Goal: Information Seeking & Learning: Learn about a topic

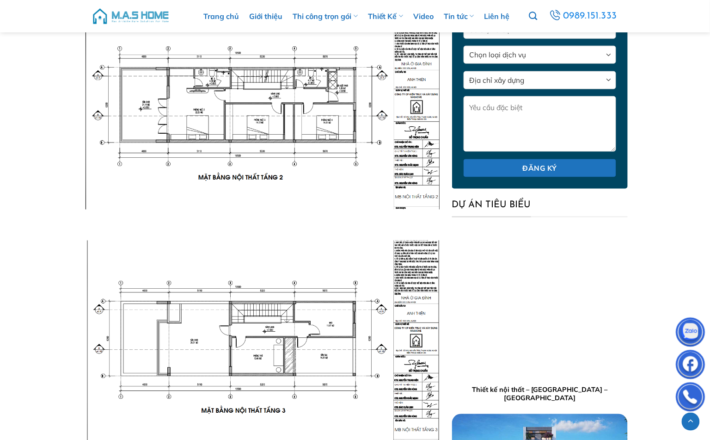
scroll to position [2673, 0]
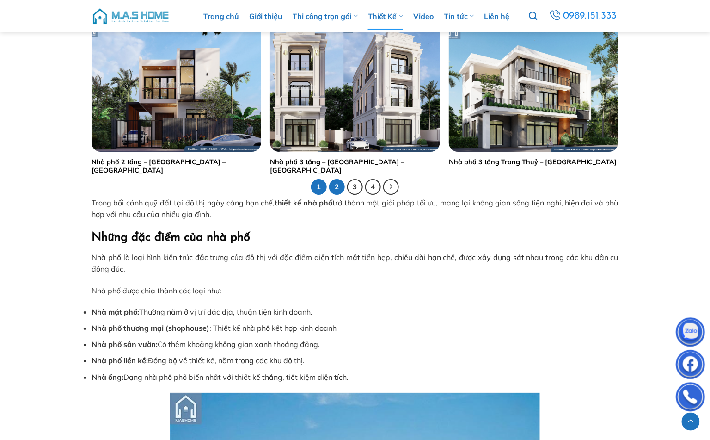
scroll to position [1849, 0]
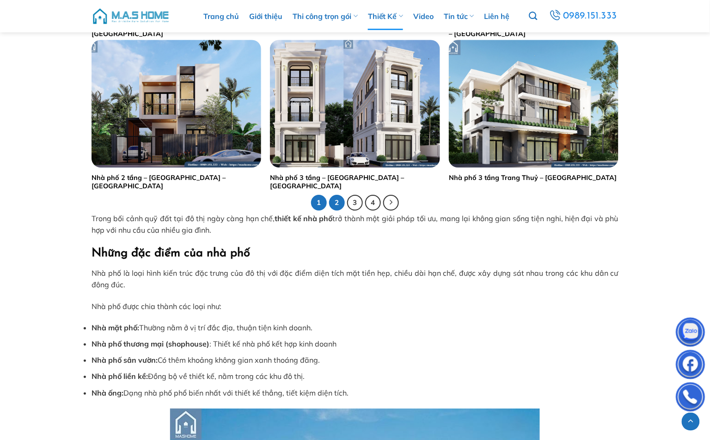
click at [334, 204] on link "2" at bounding box center [337, 203] width 16 height 16
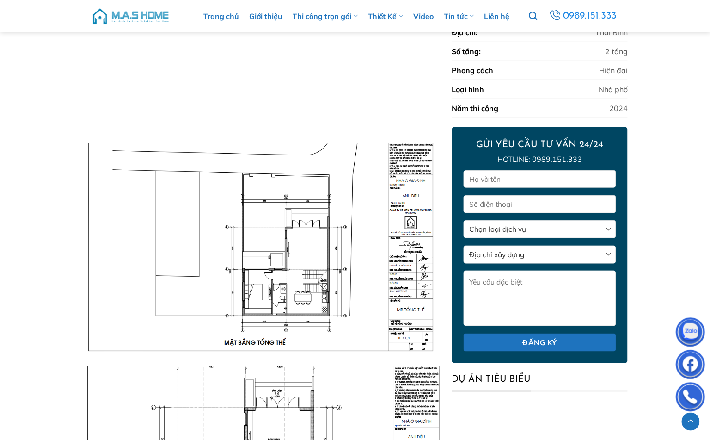
scroll to position [1091, 0]
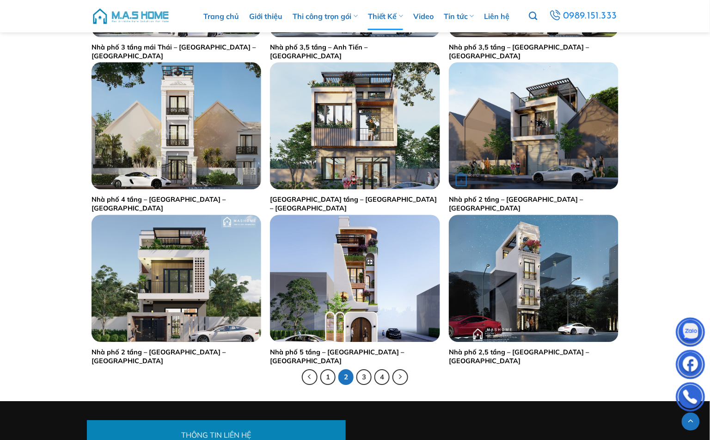
scroll to position [1695, 0]
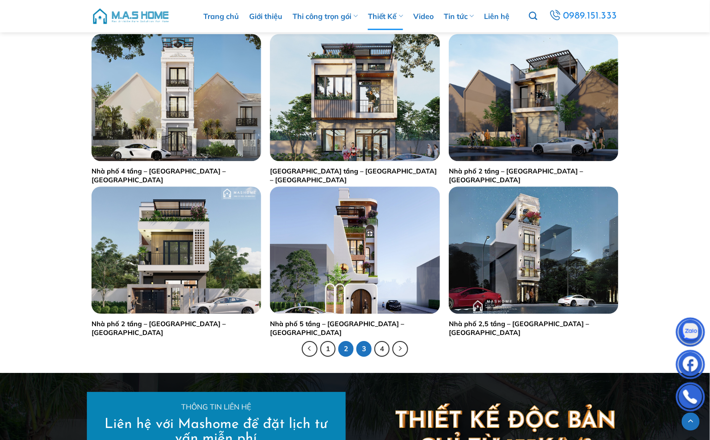
click at [366, 348] on link "3" at bounding box center [364, 349] width 16 height 16
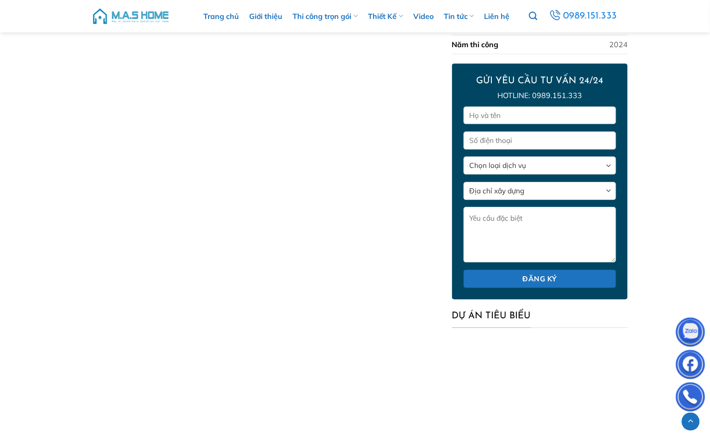
scroll to position [1815, 0]
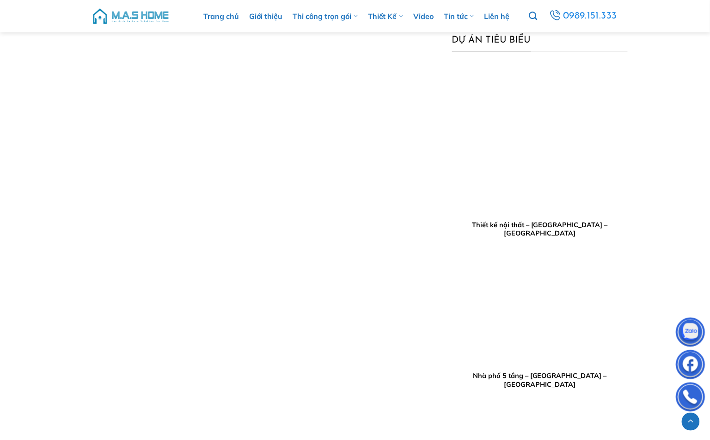
scroll to position [1348, 0]
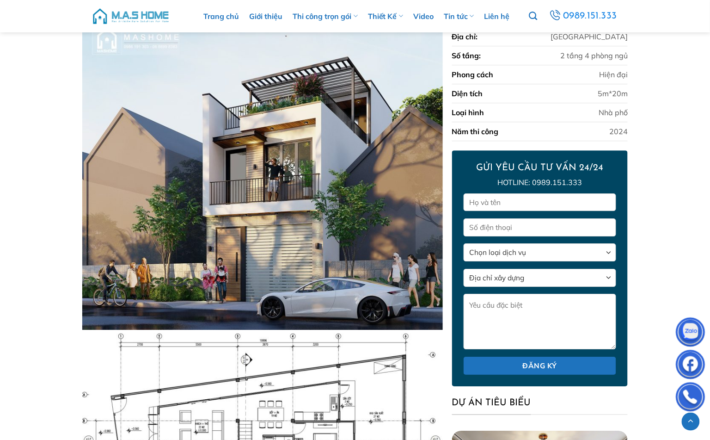
scroll to position [913, 0]
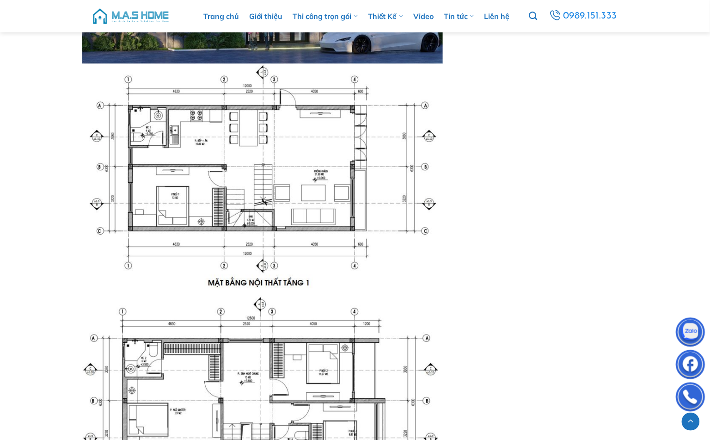
scroll to position [1556, 0]
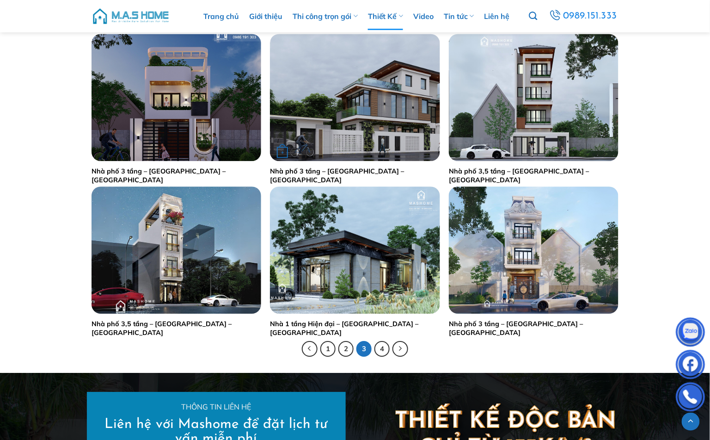
scroll to position [1746, 0]
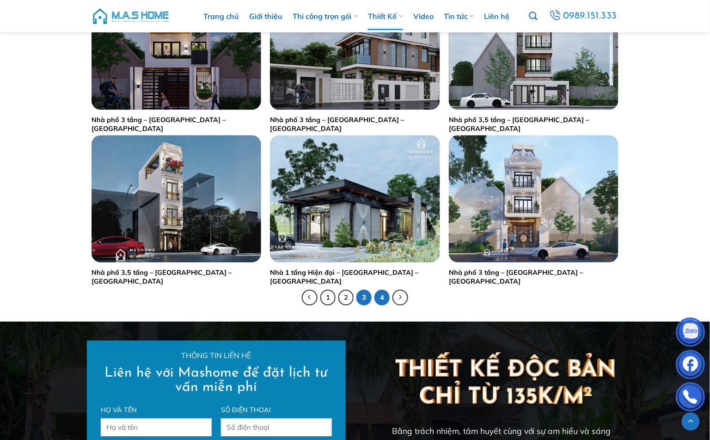
click at [385, 293] on link "4" at bounding box center [382, 297] width 16 height 16
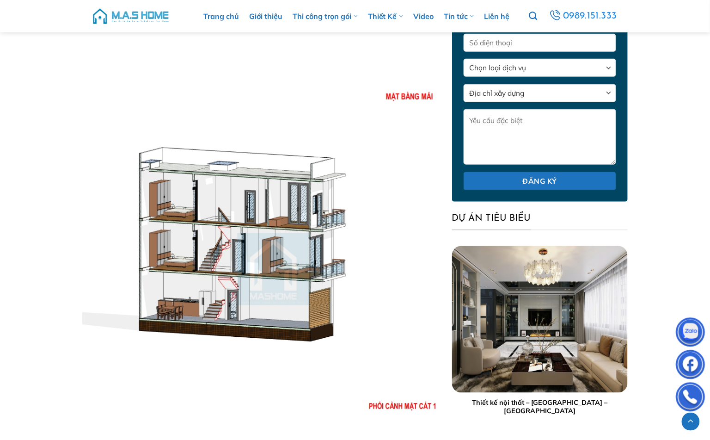
scroll to position [2366, 0]
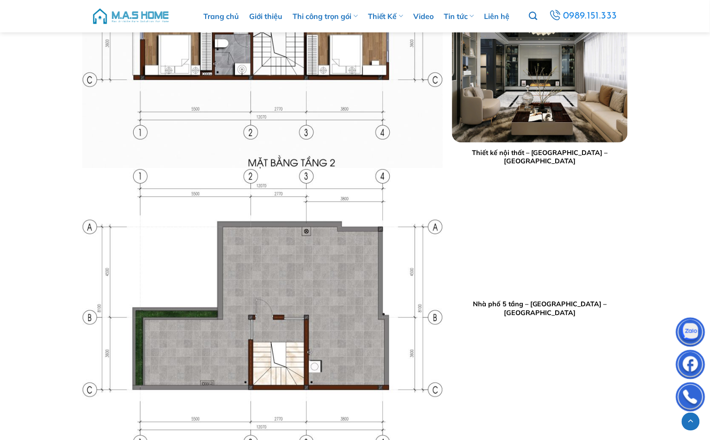
scroll to position [2229, 0]
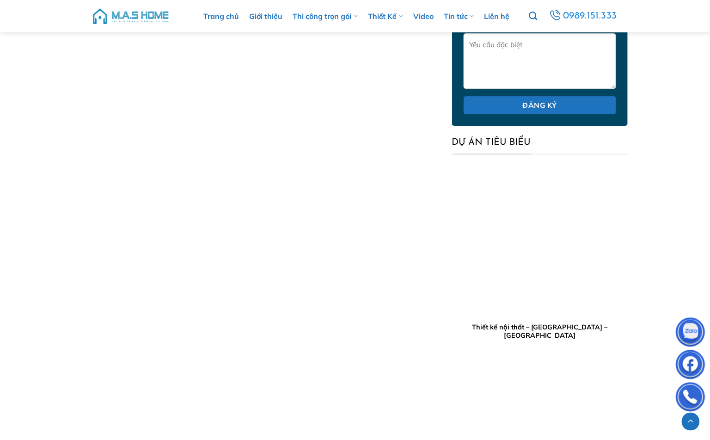
scroll to position [2024, 0]
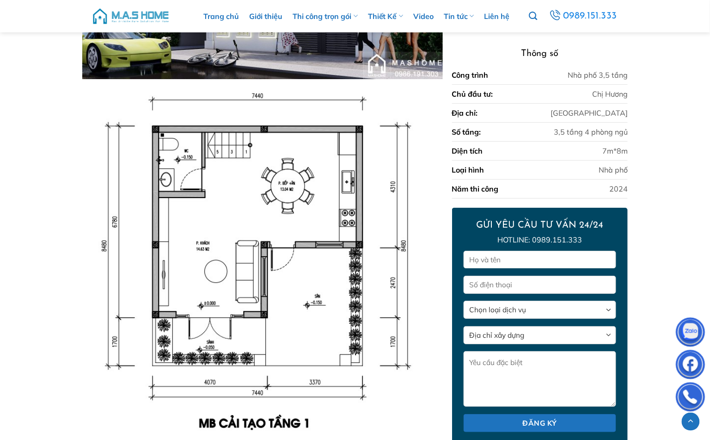
scroll to position [858, 0]
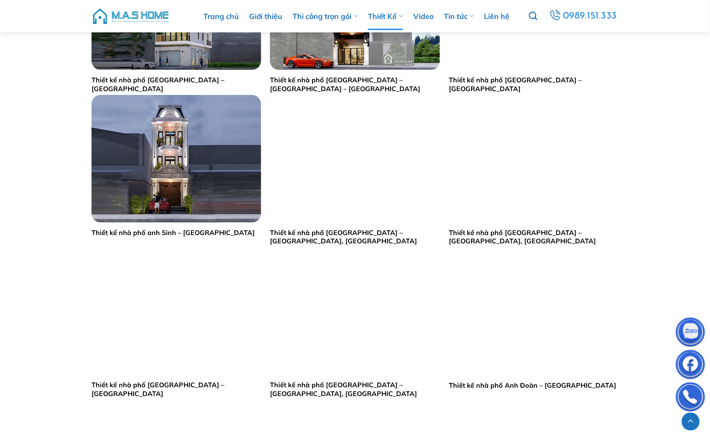
scroll to position [873, 0]
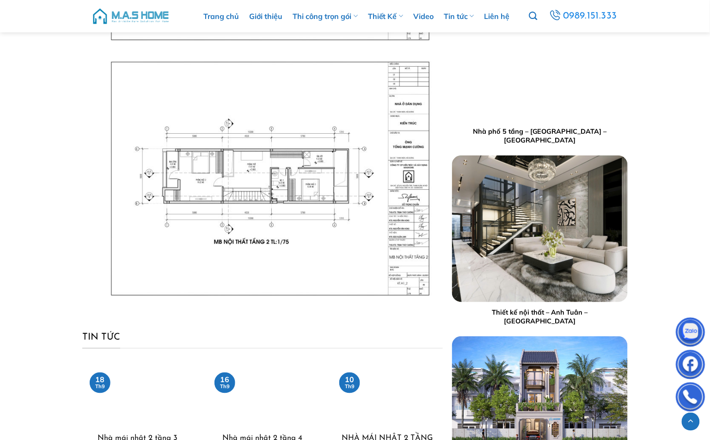
scroll to position [1307, 0]
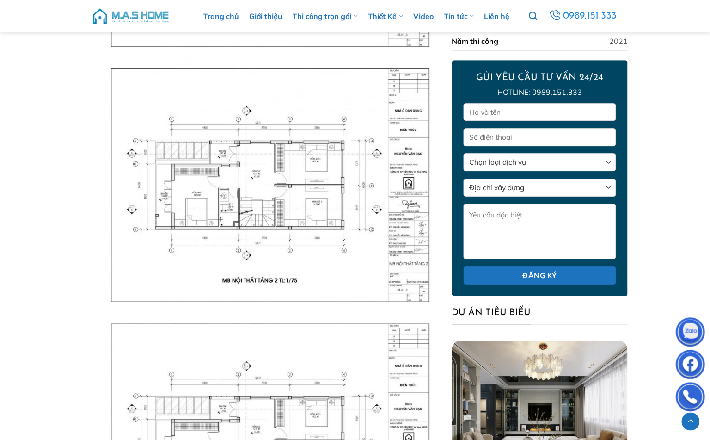
scroll to position [777, 0]
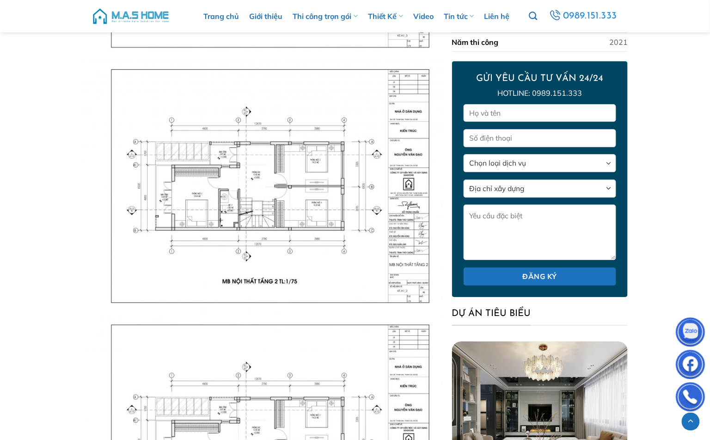
click at [166, 272] on img at bounding box center [262, 185] width 361 height 255
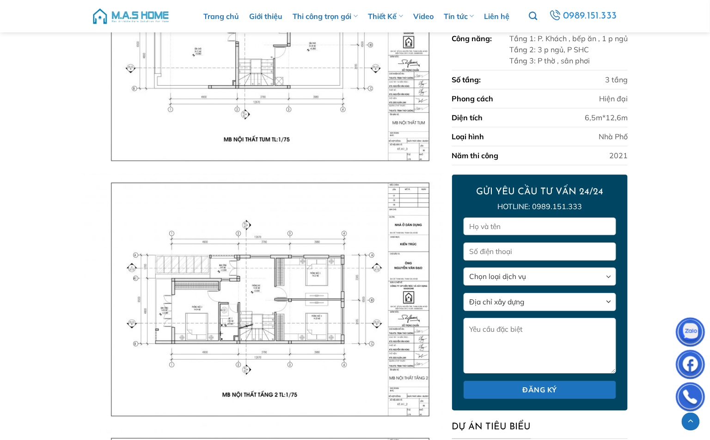
scroll to position [674, 0]
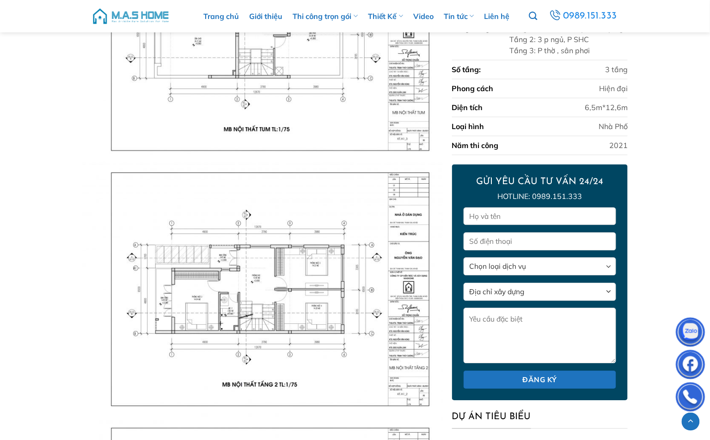
click at [253, 156] on img at bounding box center [262, 33] width 361 height 255
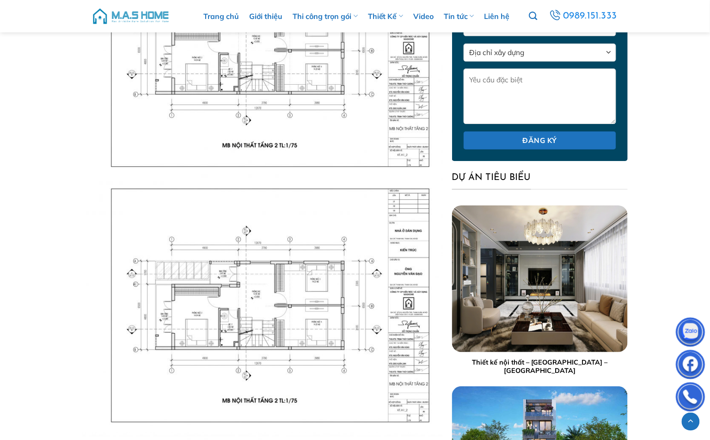
scroll to position [931, 0]
